Goal: Transaction & Acquisition: Subscribe to service/newsletter

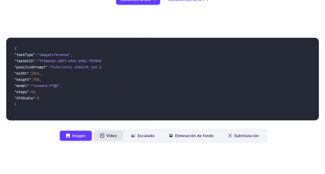
click at [116, 137] on font "Vídeo" at bounding box center [111, 136] width 11 height 6
click at [113, 137] on font "Vídeo" at bounding box center [111, 136] width 11 height 6
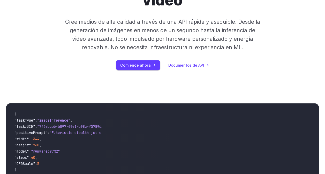
scroll to position [104, 0]
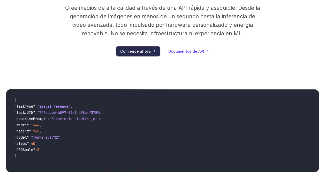
click at [148, 53] on link "Comience ahora" at bounding box center [138, 51] width 44 height 10
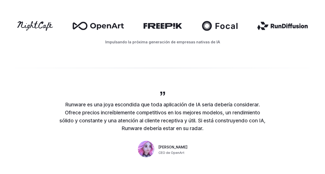
scroll to position [207, 0]
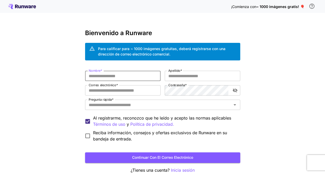
click at [112, 77] on input "Nombre *" at bounding box center [123, 76] width 76 height 10
